Goal: Transaction & Acquisition: Purchase product/service

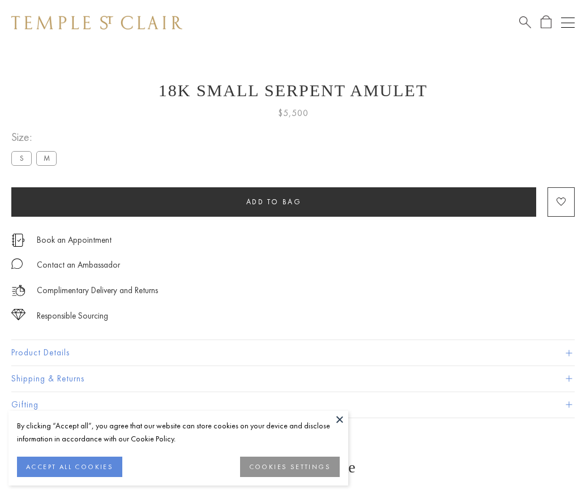
scroll to position [24, 0]
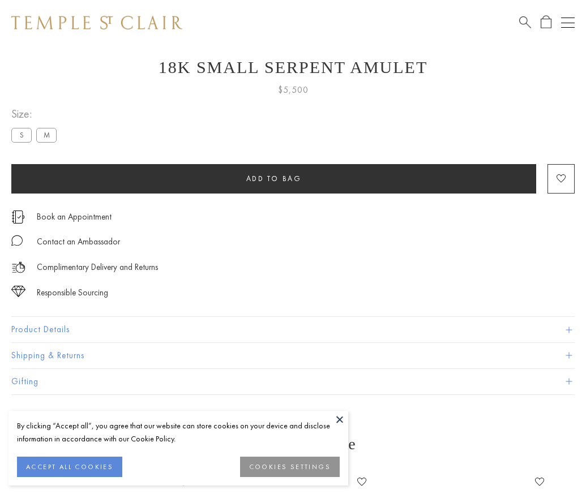
click at [273, 178] on span "Add to bag" at bounding box center [273, 179] width 55 height 10
